Goal: Information Seeking & Learning: Learn about a topic

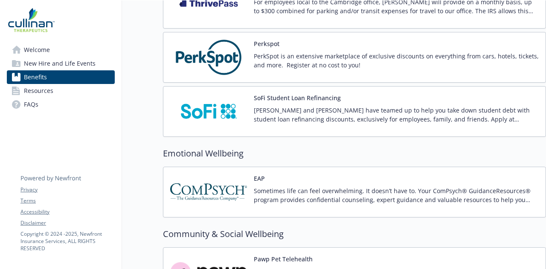
scroll to position [1051, 0]
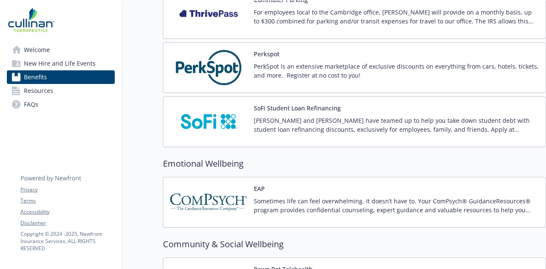
click at [224, 67] on img at bounding box center [208, 68] width 77 height 36
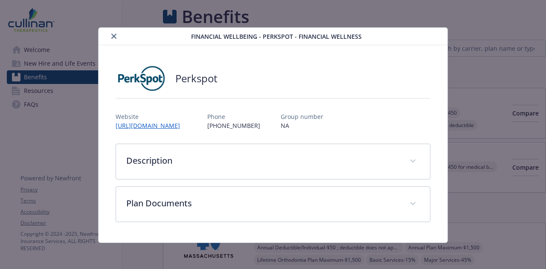
scroll to position [1051, 0]
